Goal: Communication & Community: Ask a question

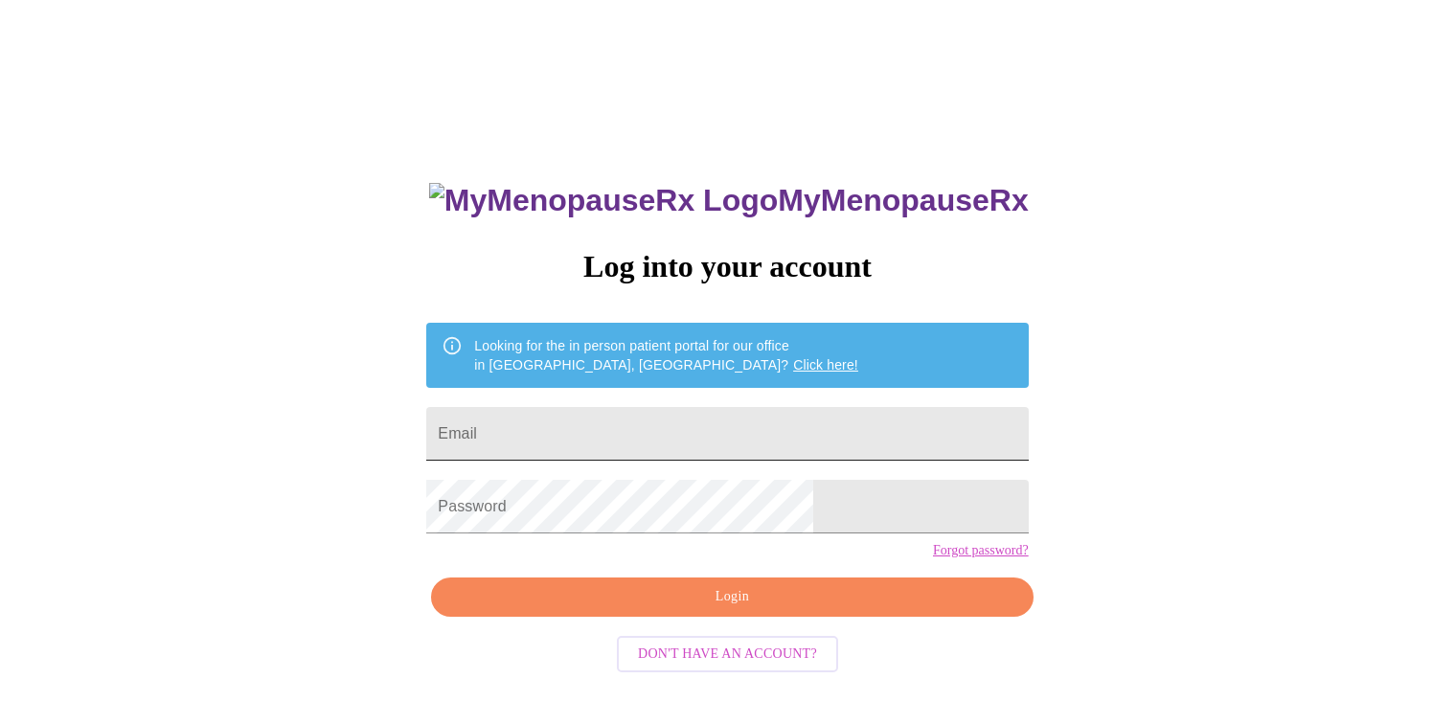
click at [783, 426] on input "Email" at bounding box center [727, 434] width 602 height 54
type input "pebbletrailz5@att.net"
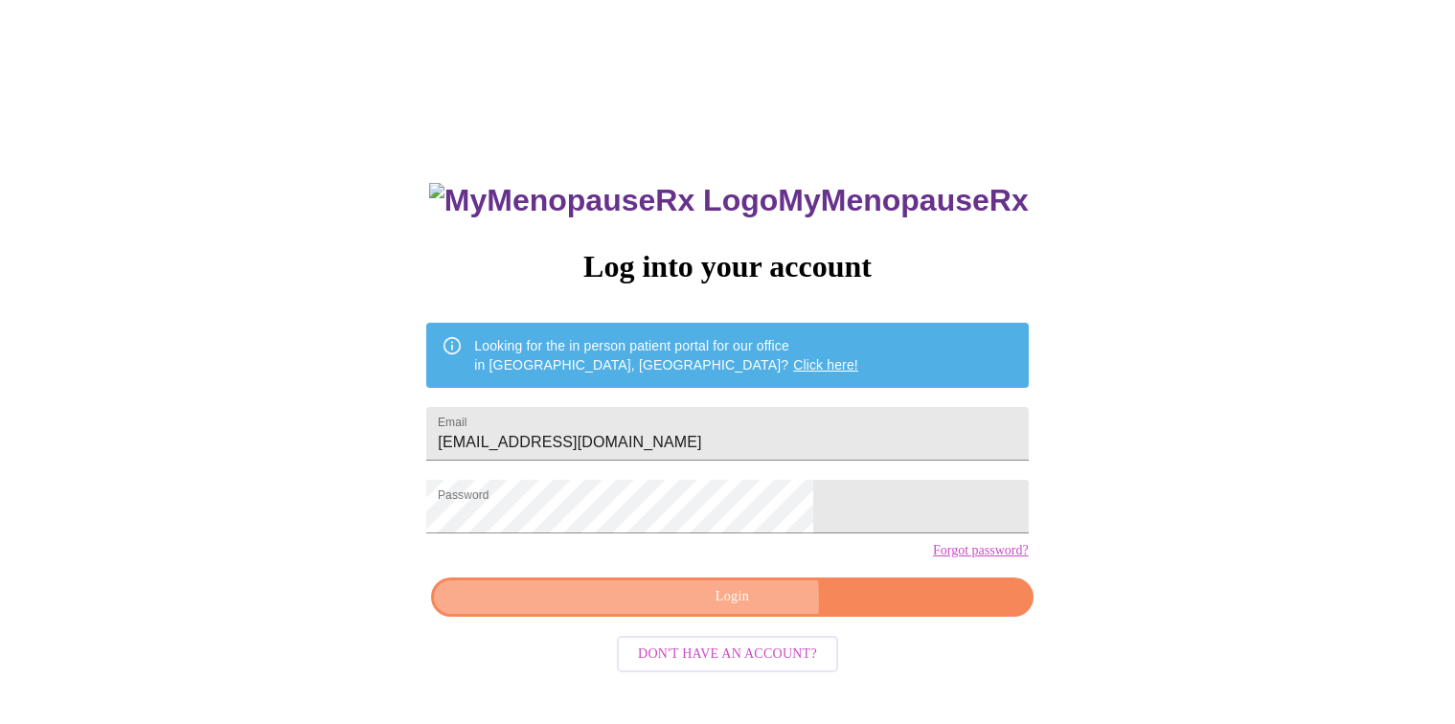
click at [685, 609] on span "Login" at bounding box center [731, 597] width 557 height 24
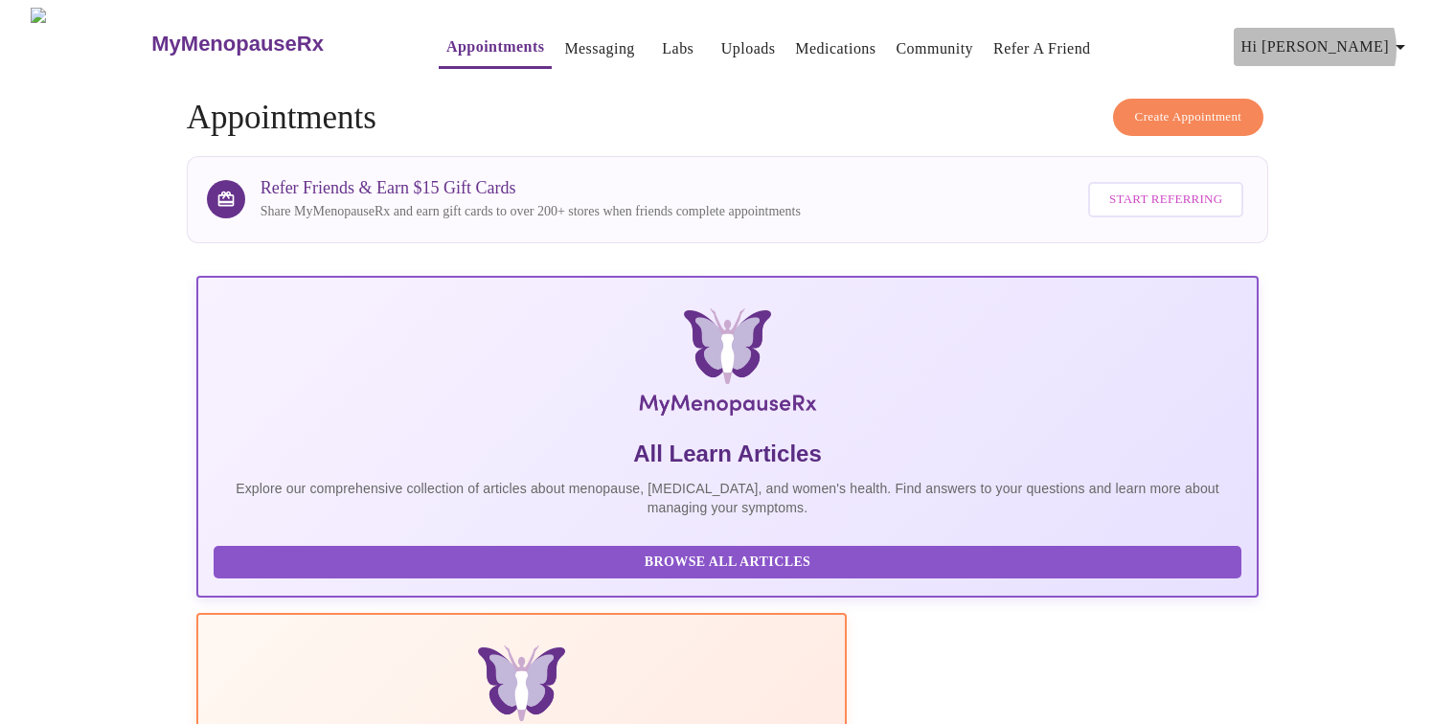
click at [1398, 41] on icon "button" at bounding box center [1400, 46] width 23 height 23
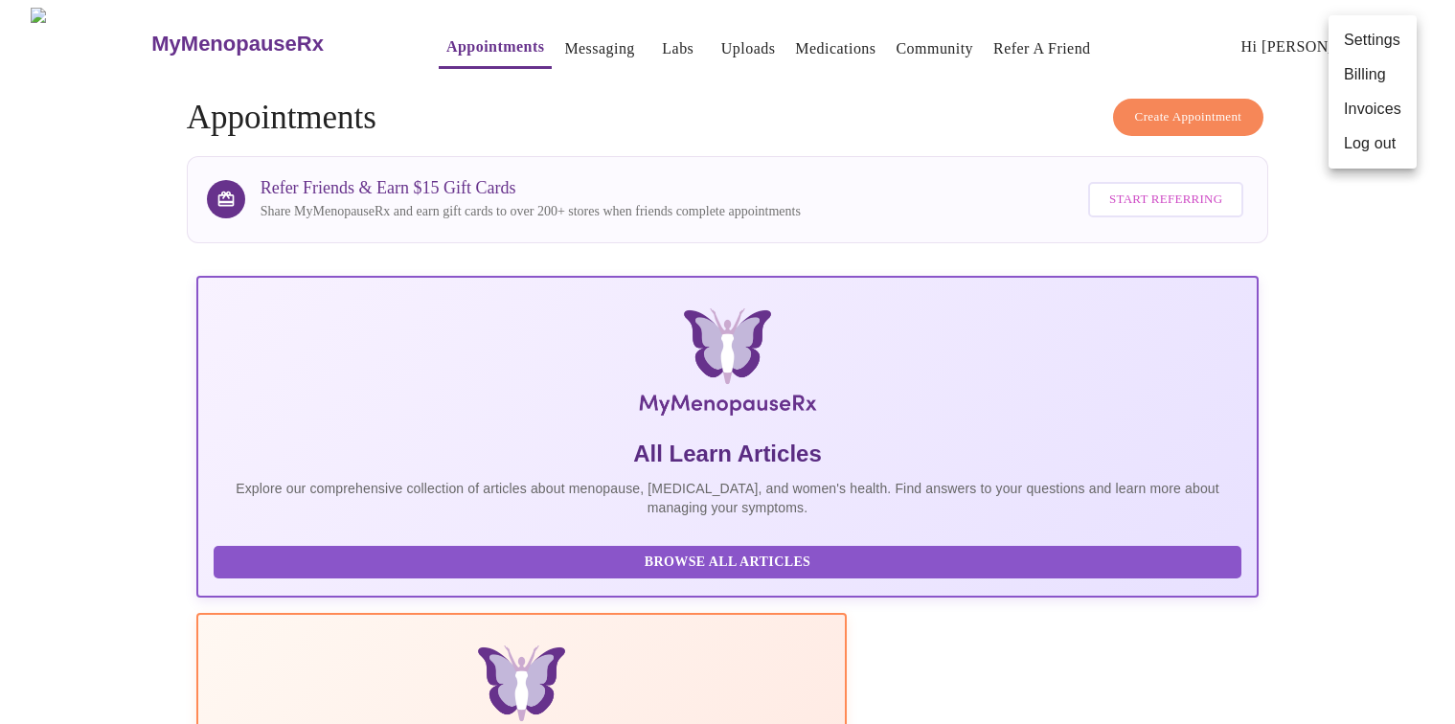
click at [1355, 278] on div at bounding box center [727, 362] width 1455 height 724
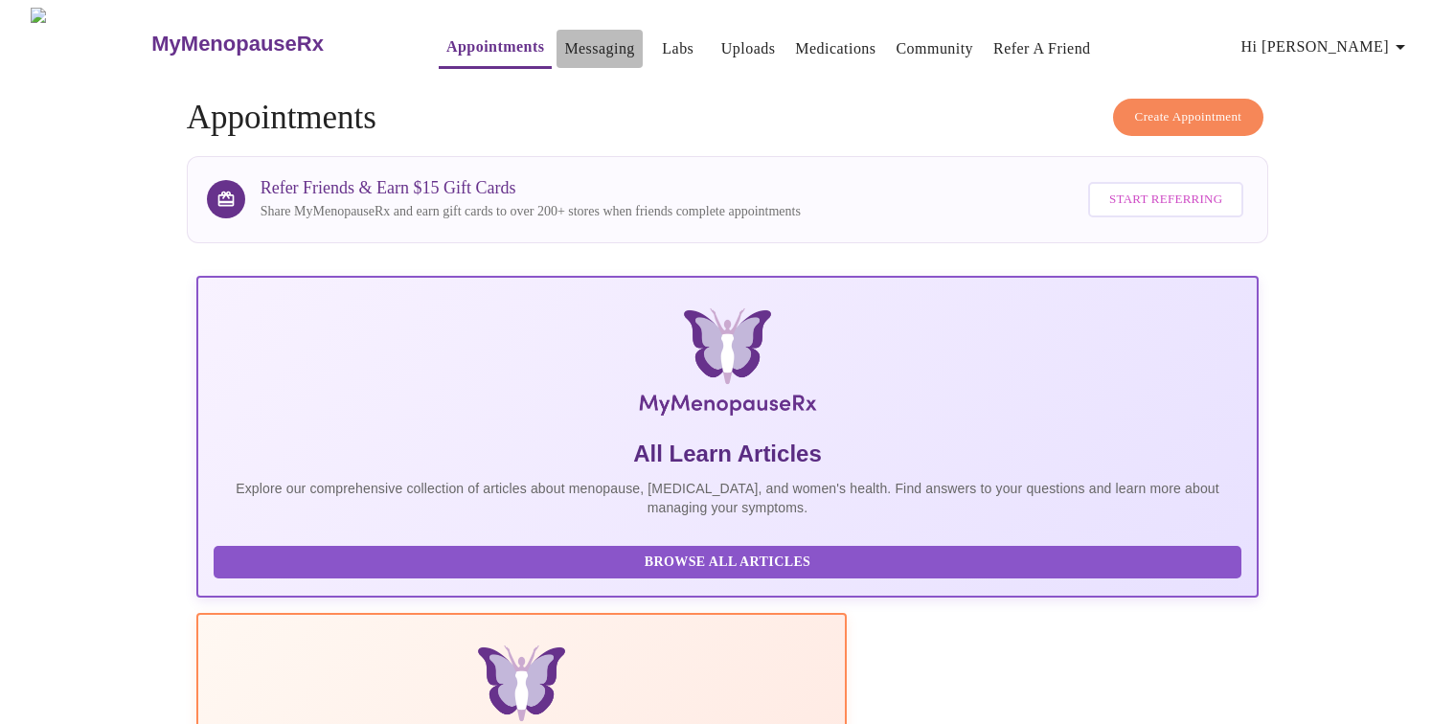
click at [565, 40] on link "Messaging" at bounding box center [599, 48] width 70 height 27
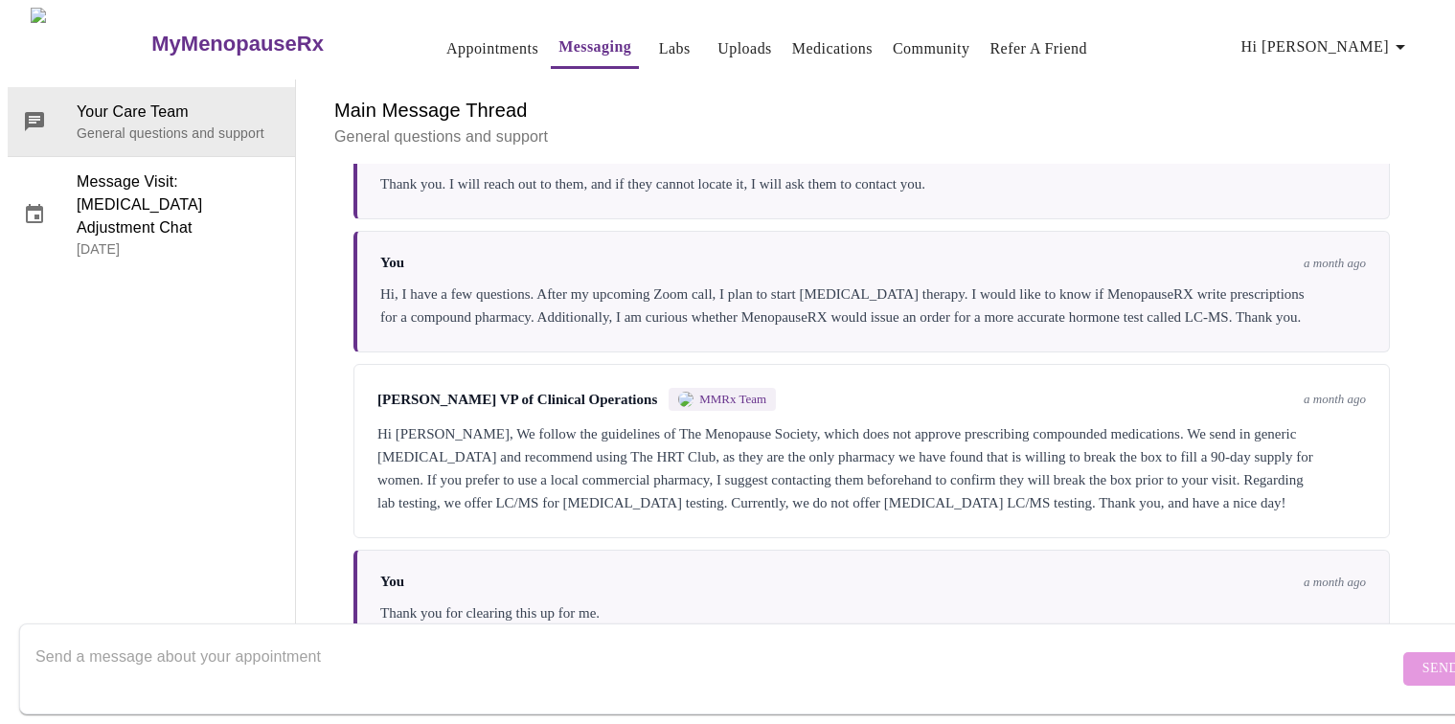
scroll to position [7125, 0]
click at [1168, 602] on div "Thank you for clearing this up for me." at bounding box center [873, 613] width 986 height 23
click at [792, 557] on div "You a month ago Thank you for clearing this up for me." at bounding box center [871, 599] width 1036 height 99
click at [1217, 550] on div "You a month ago Thank you for clearing this up for me." at bounding box center [871, 599] width 1036 height 99
click at [919, 638] on textarea "Send a message about your appointment" at bounding box center [716, 668] width 1363 height 61
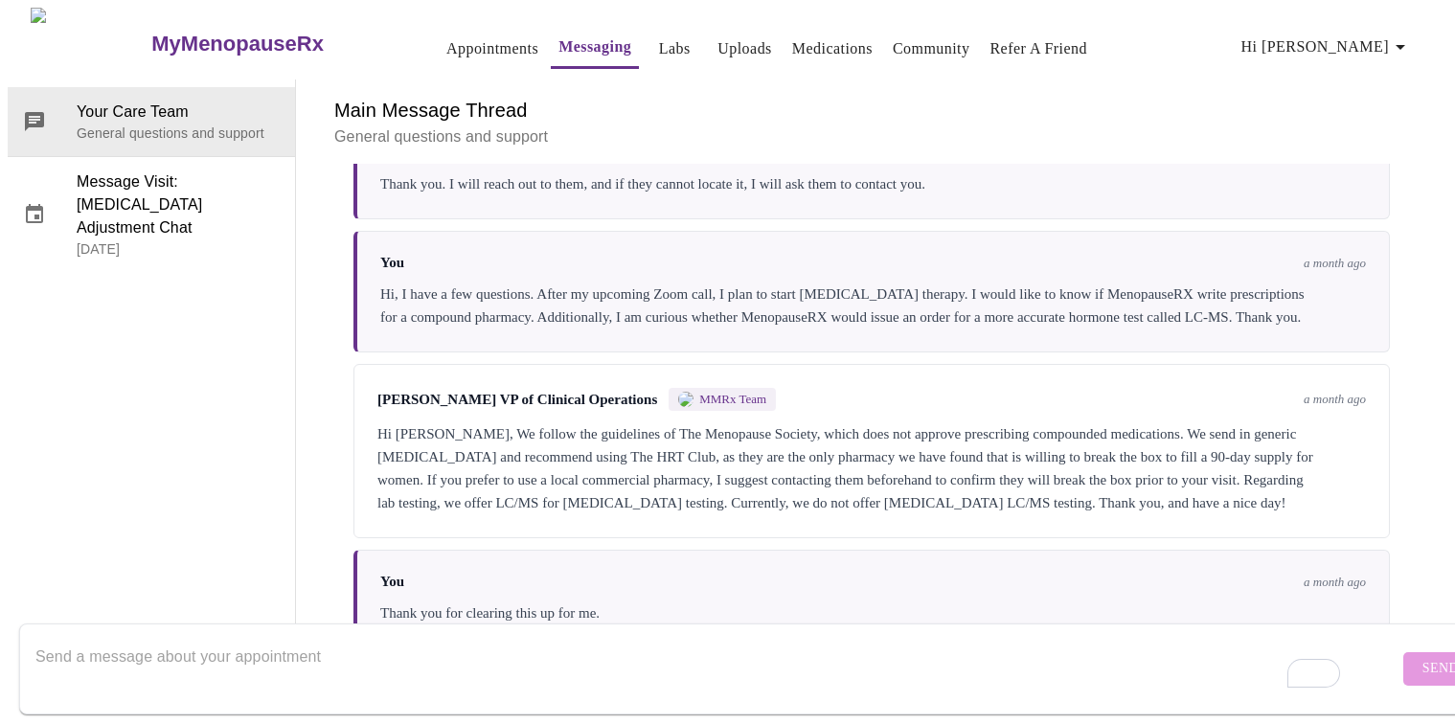
paste textarea "I noticed on your website that Menopause RX was prescribing testosterone, but I…"
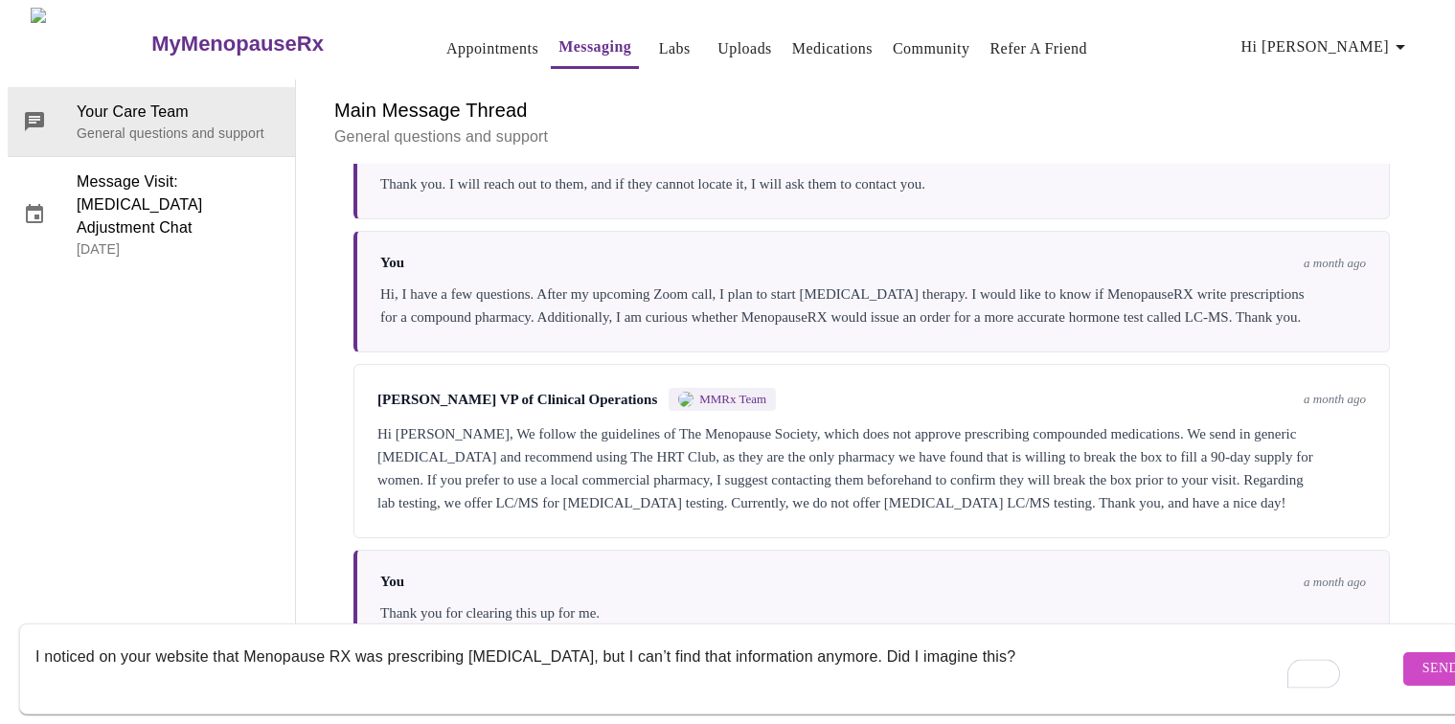
click at [43, 632] on div "I noticed on your website that Menopause RX was prescribing testosterone, but I…" at bounding box center [716, 669] width 1363 height 74
type textarea "I noticed on your website that Menopause RX was prescribing testosterone, but I…"
drag, startPoint x: 1007, startPoint y: 639, endPoint x: 212, endPoint y: 624, distance: 795.2
click at [211, 638] on textarea "I noticed on your website that Menopause RX was prescribing testosterone, but I…" at bounding box center [716, 668] width 1363 height 61
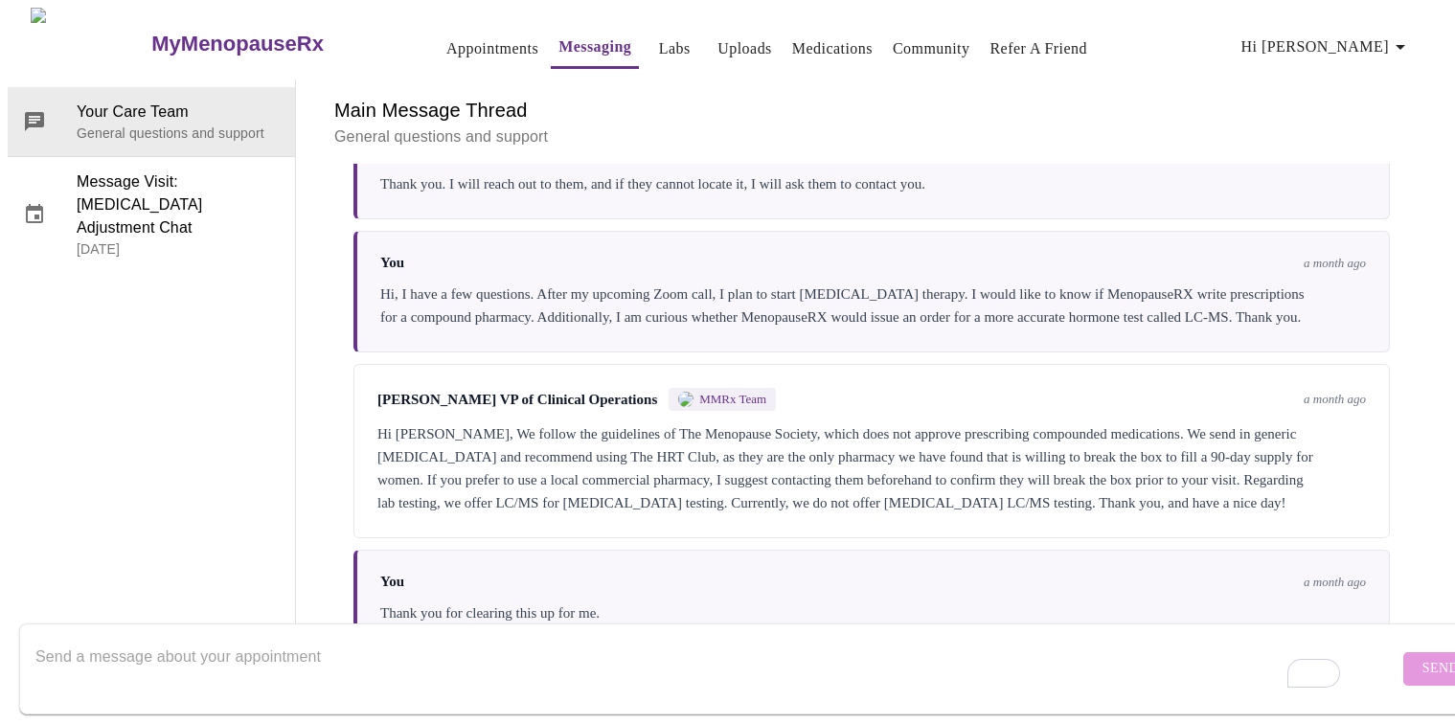
click at [618, 638] on textarea "To enrich screen reader interactions, please activate Accessibility in Grammarl…" at bounding box center [716, 668] width 1363 height 61
click at [704, 643] on textarea "Did I see the other day that you are offering compounded testosterone, or did I…" at bounding box center [716, 668] width 1363 height 61
drag, startPoint x: 702, startPoint y: 625, endPoint x: 213, endPoint y: 616, distance: 489.5
click at [213, 632] on div "Did I see the other day that you are offering compounded testosterone, or did I…" at bounding box center [716, 669] width 1363 height 74
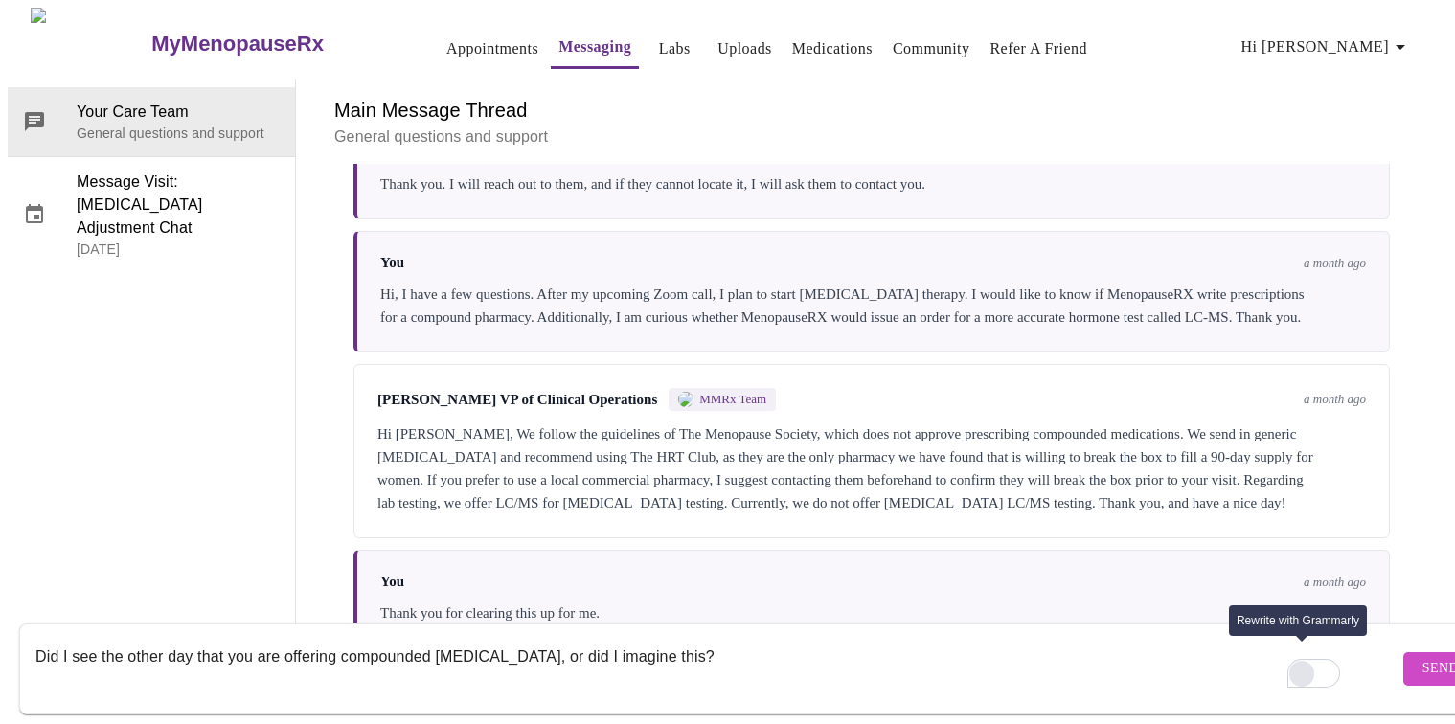
click at [1305, 661] on input "Rewrite with Grammarly" at bounding box center [1301, 674] width 25 height 26
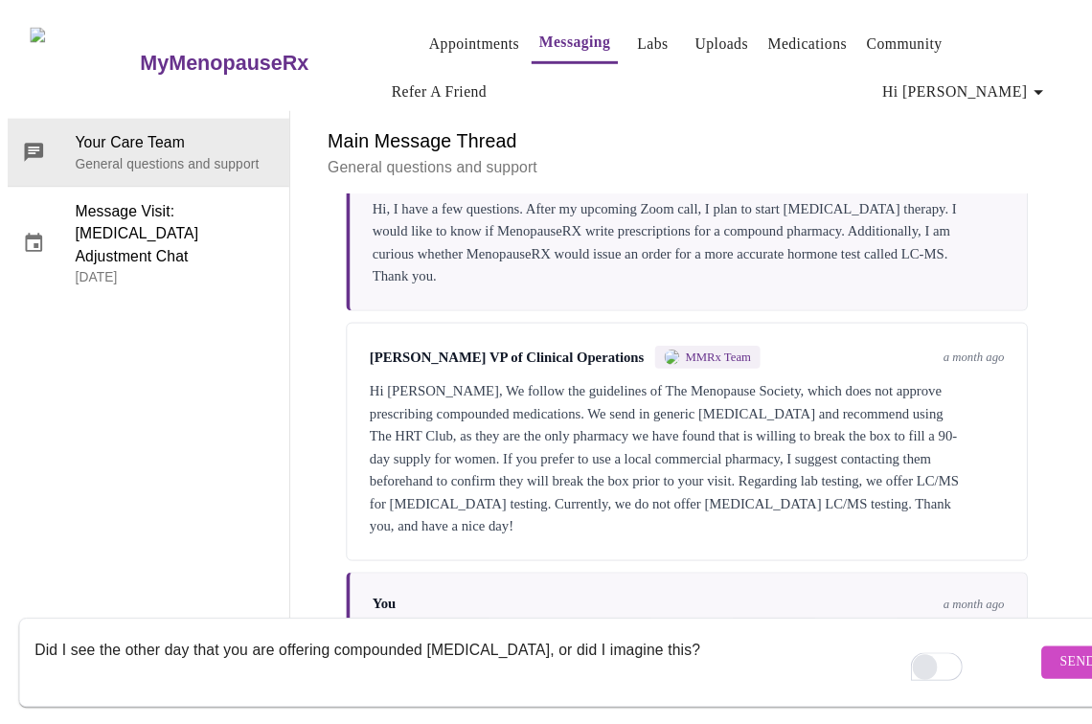
scroll to position [8413, 0]
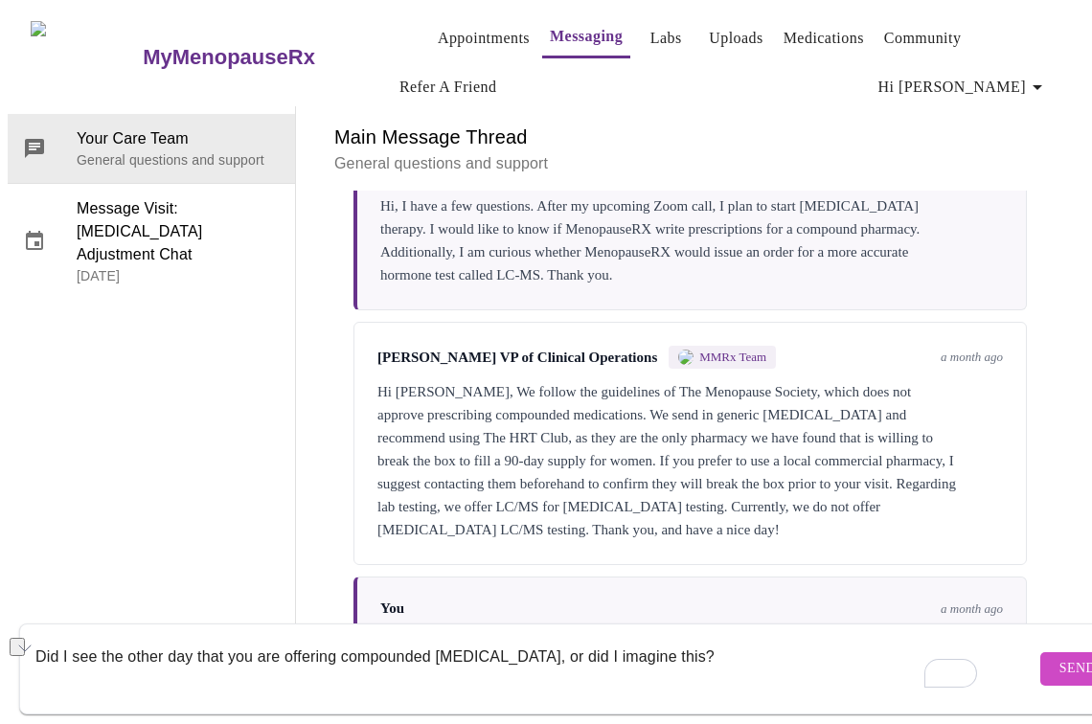
drag, startPoint x: 676, startPoint y: 634, endPoint x: 145, endPoint y: 619, distance: 531.8
click at [145, 638] on textarea "Did I see the other day that you are offering compounded testosterone, or did I…" at bounding box center [535, 668] width 1000 height 61
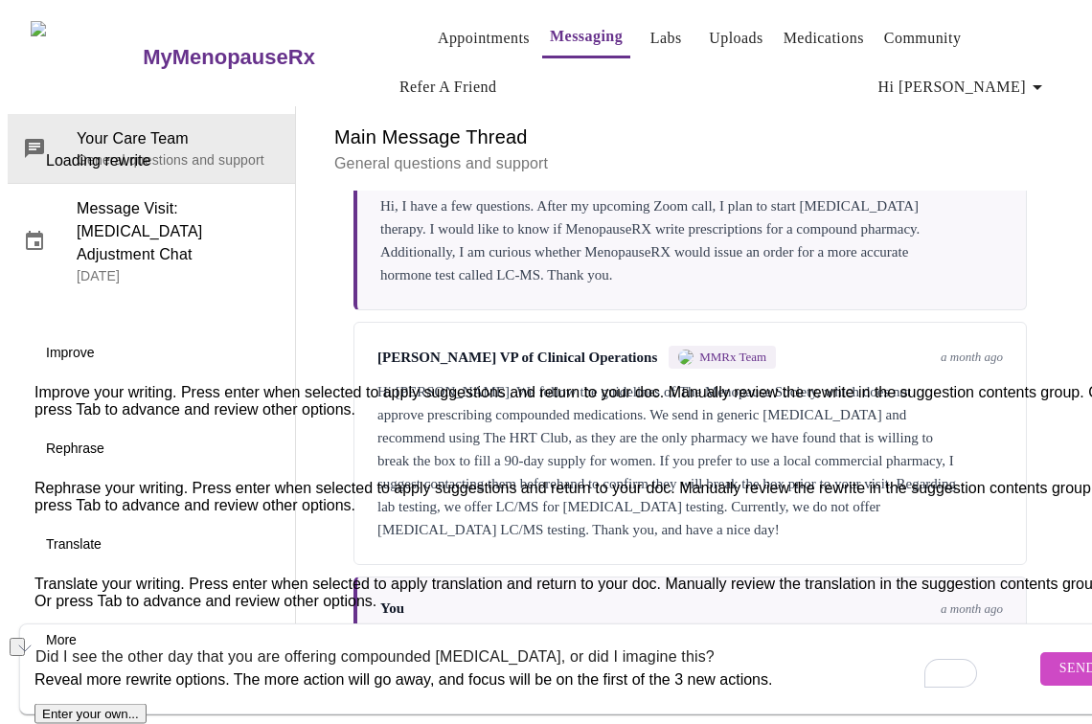
click at [23, 641] on button "See rewrite suggestions" at bounding box center [17, 647] width 15 height 18
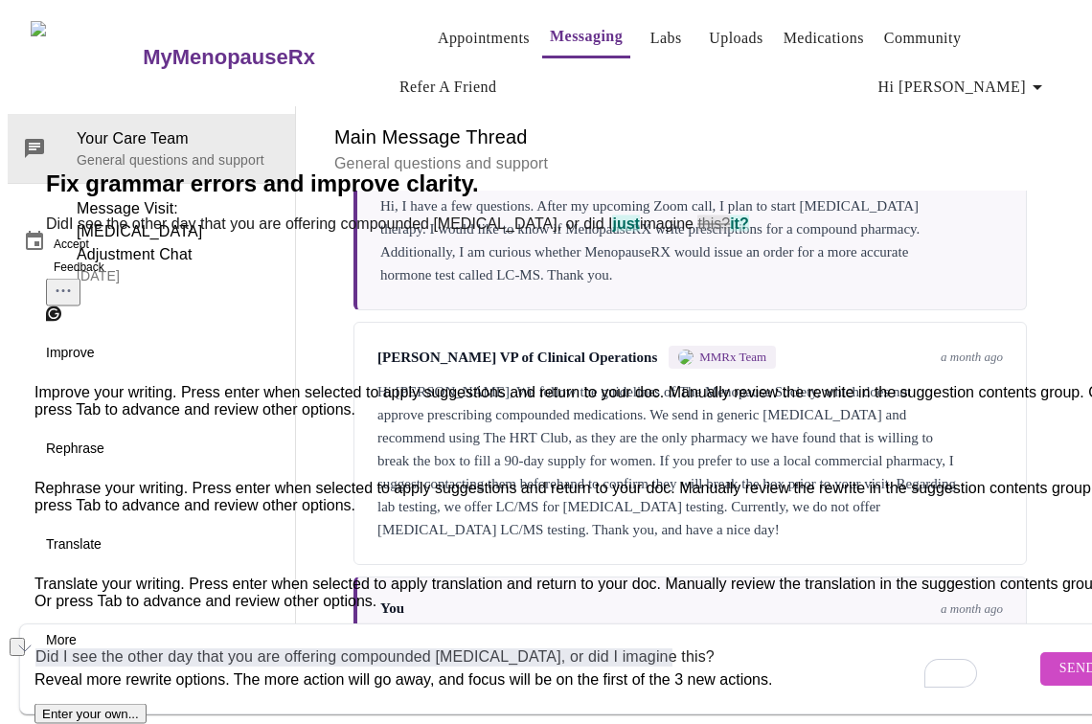
click at [97, 256] on button "Accept" at bounding box center [71, 244] width 51 height 23
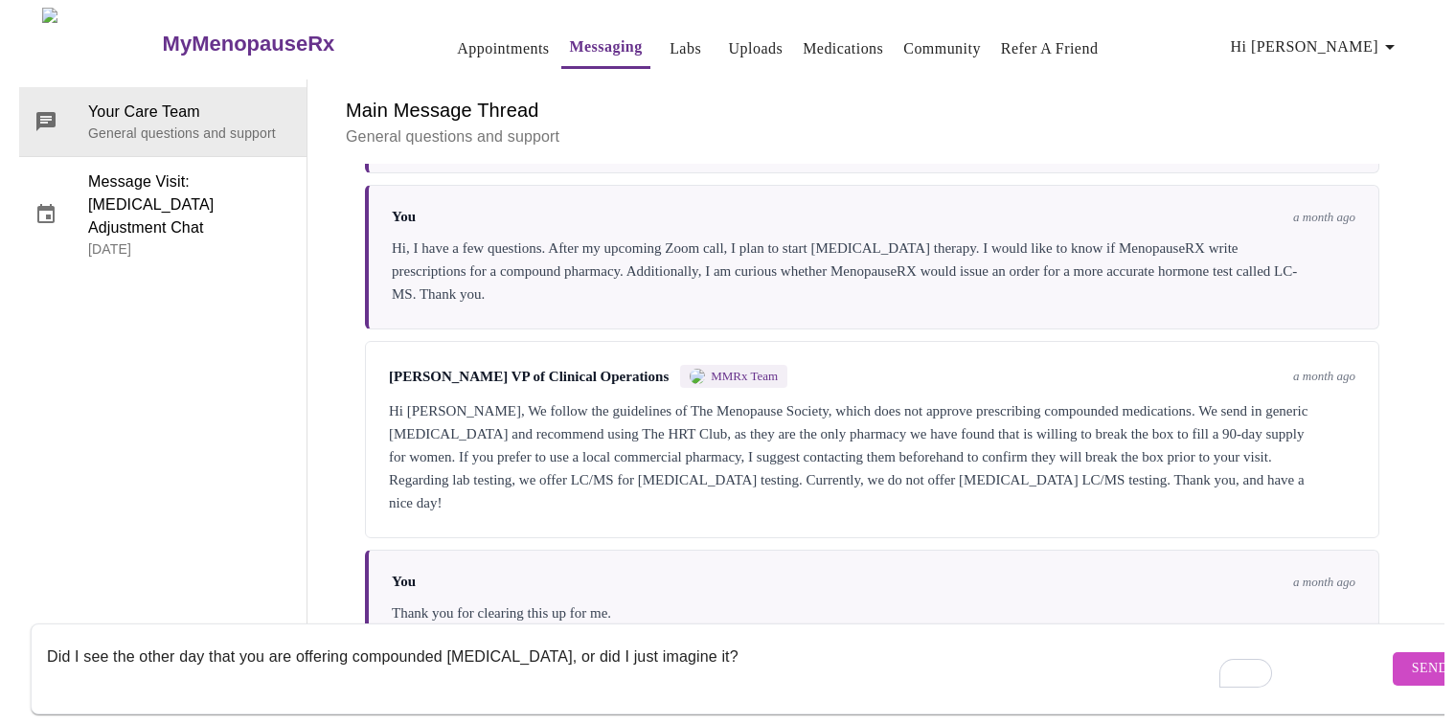
scroll to position [7125, 0]
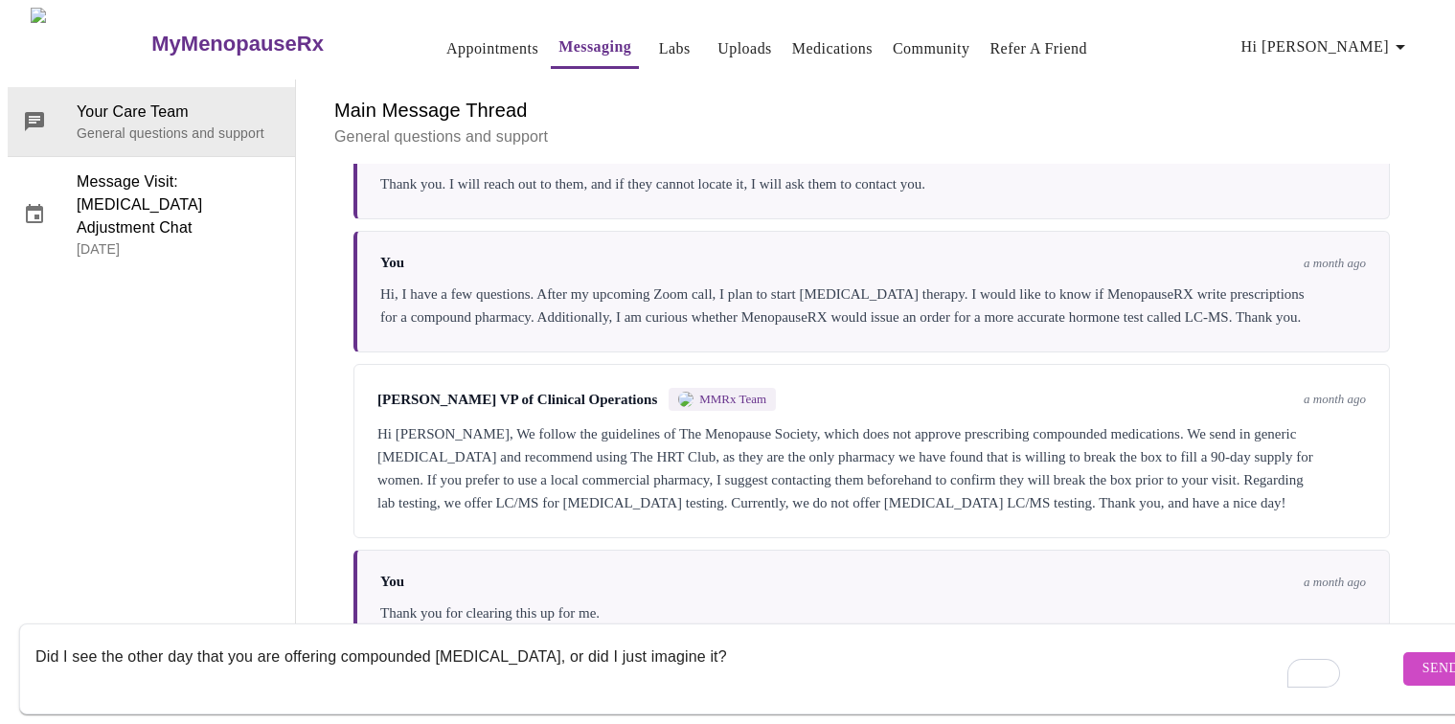
type textarea "Did I see the other day that you are offering compounded testosterone, or did I…"
click at [1422, 657] on span "Send" at bounding box center [1440, 669] width 36 height 24
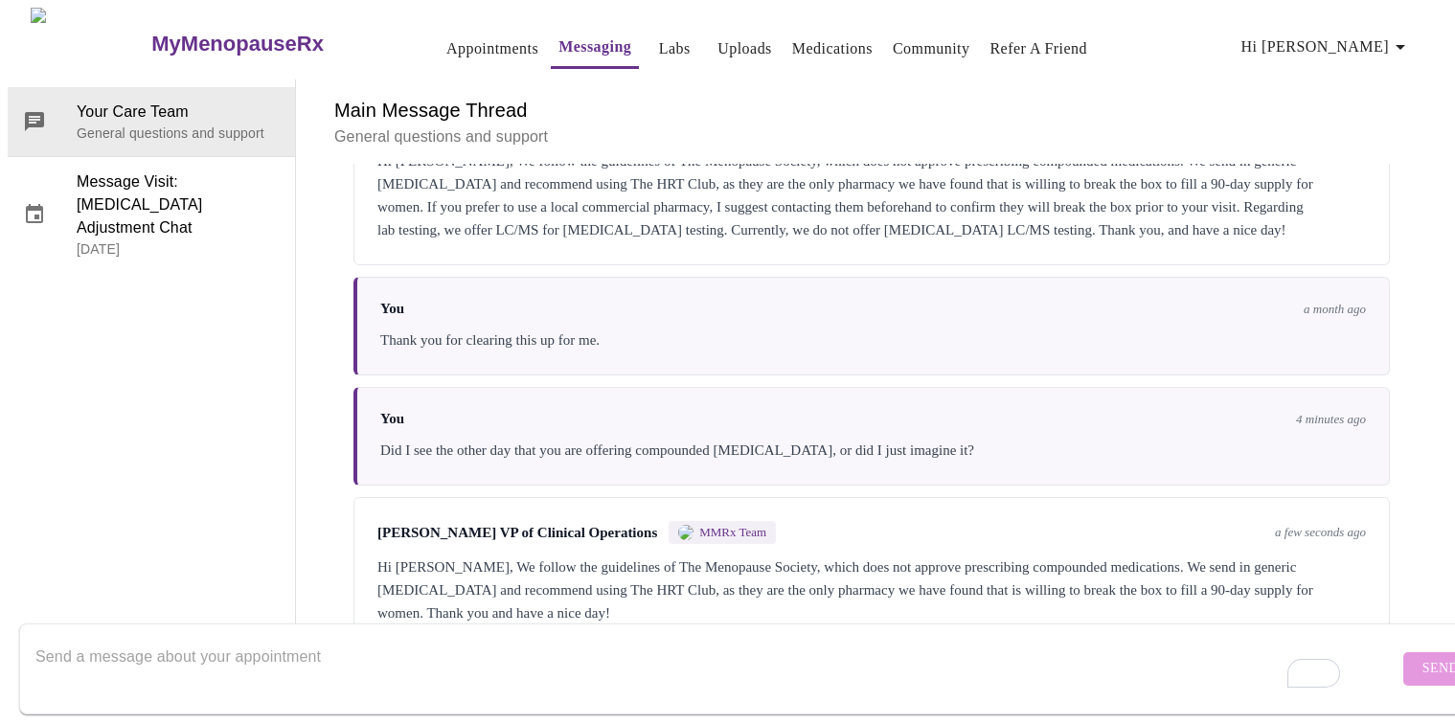
scroll to position [7153, 0]
click at [931, 666] on textarea "To enrich screen reader interactions, please activate Accessibility in Grammarl…" at bounding box center [716, 668] width 1363 height 61
click at [273, 639] on textarea "I must have imagined it." at bounding box center [716, 668] width 1363 height 61
type textarea "I must have imagined it. Thank you."
click at [1422, 657] on span "Send" at bounding box center [1440, 669] width 36 height 24
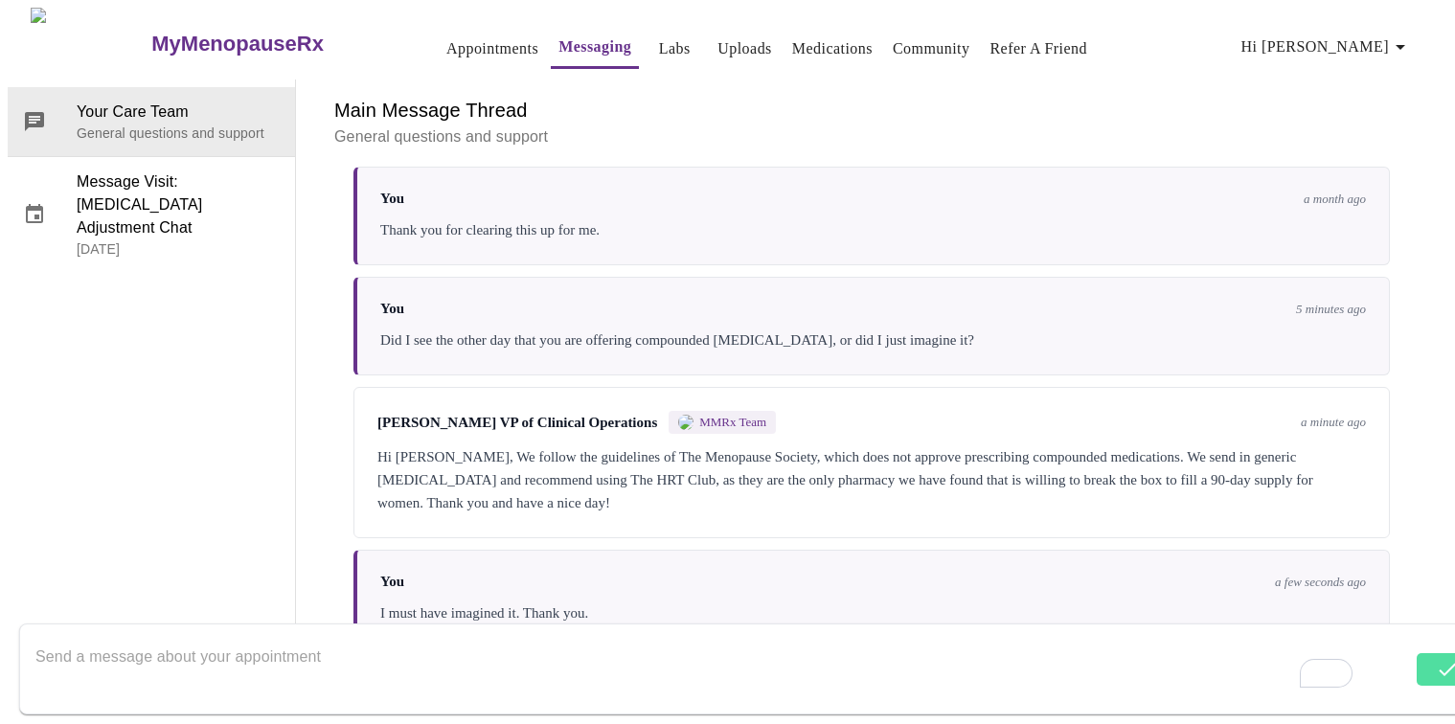
scroll to position [7125, 0]
